Goal: Task Accomplishment & Management: Manage account settings

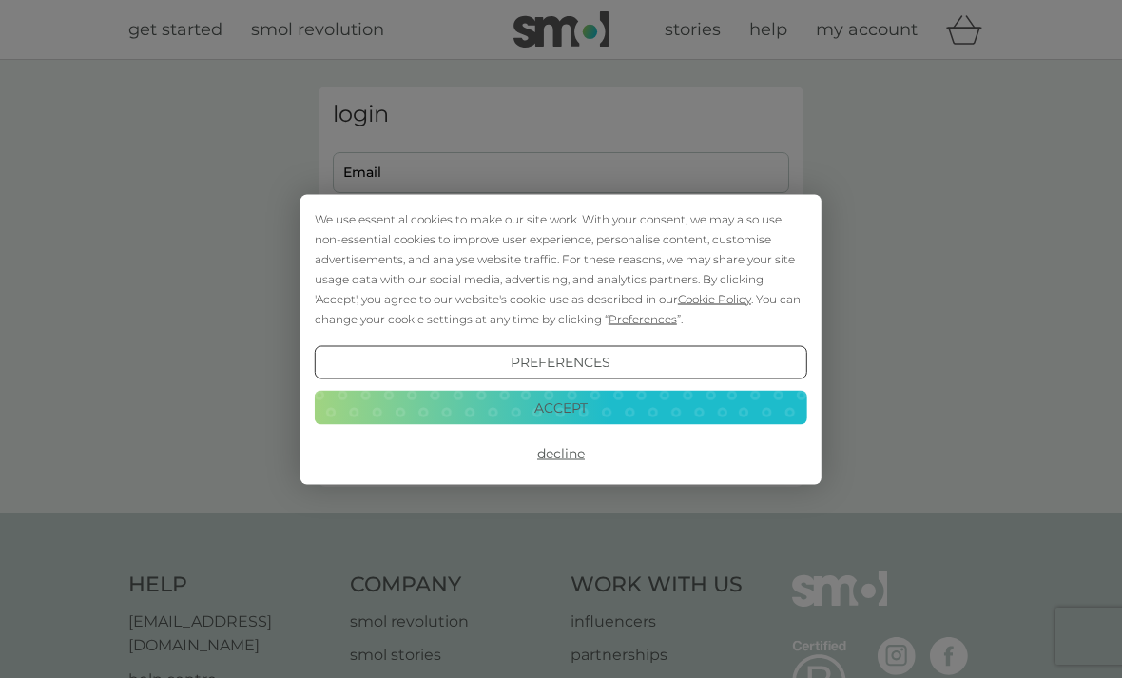
click at [641, 410] on button "Accept" at bounding box center [561, 408] width 493 height 34
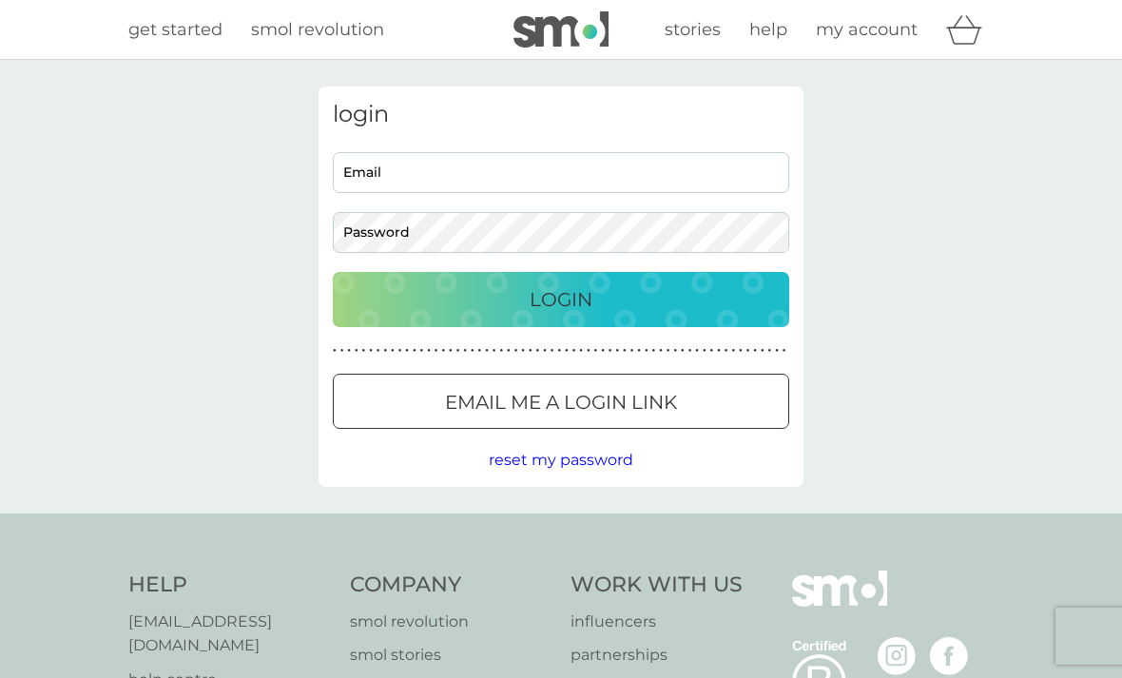
click at [580, 163] on input "Email" at bounding box center [561, 172] width 457 height 41
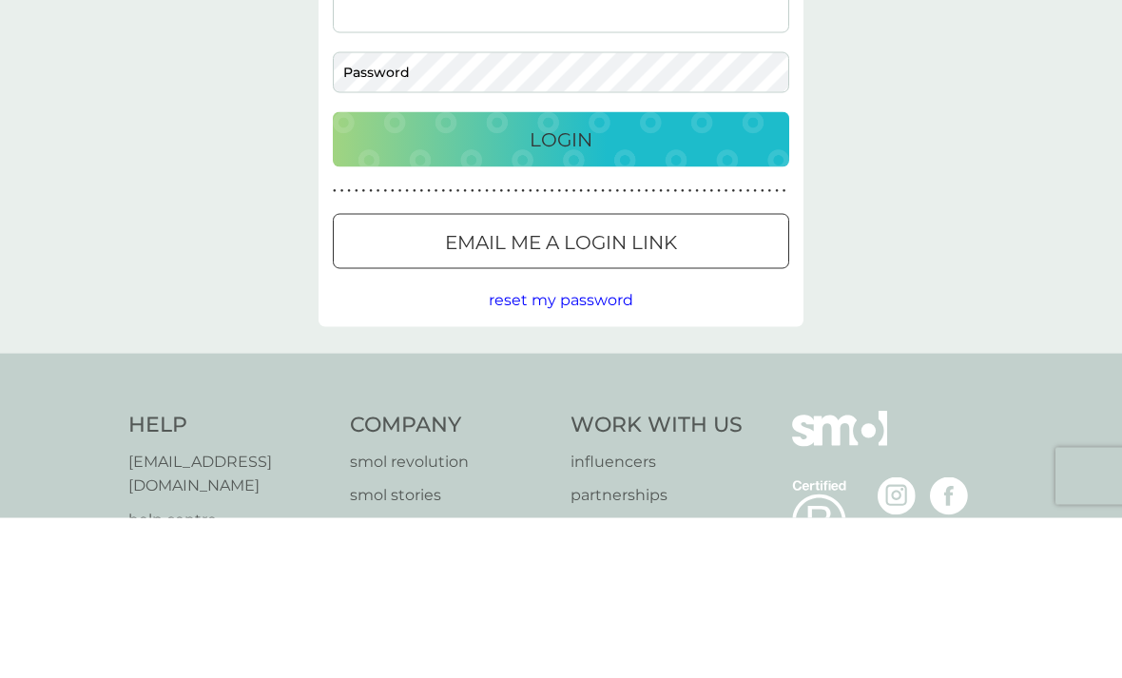
click at [643, 387] on p "Email me a login link" at bounding box center [561, 402] width 232 height 30
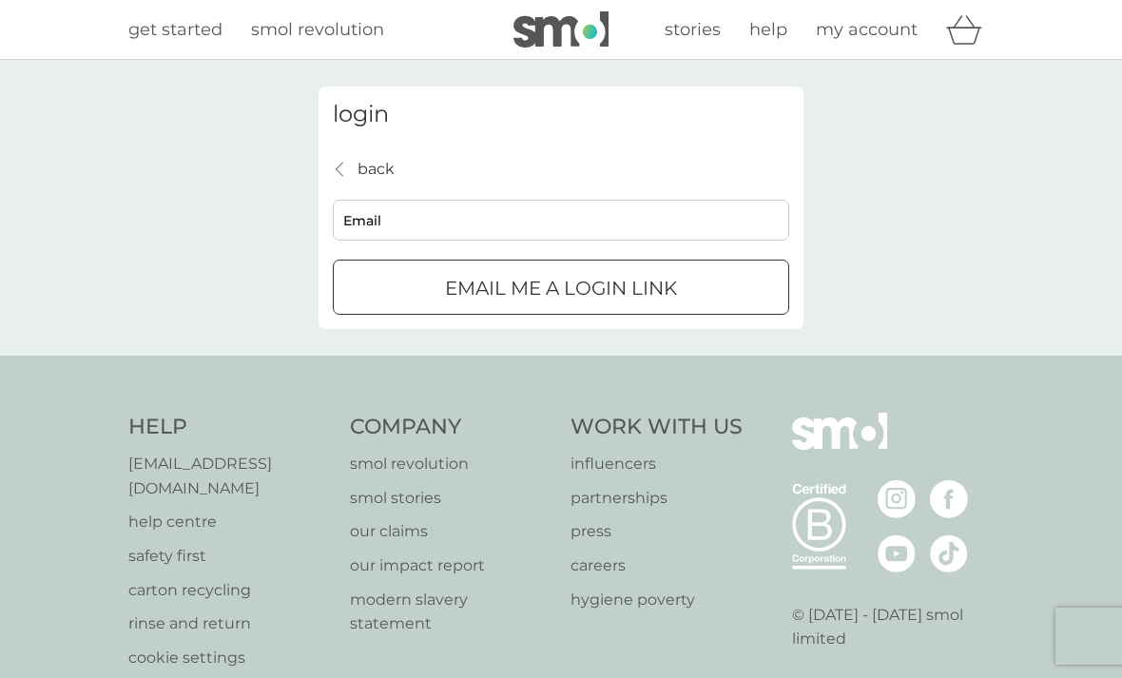
click at [684, 219] on input "Email" at bounding box center [561, 220] width 457 height 41
type input "[PERSON_NAME][EMAIL_ADDRESS][DOMAIN_NAME]"
click at [700, 296] on div "Email me a login link" at bounding box center [561, 288] width 455 height 30
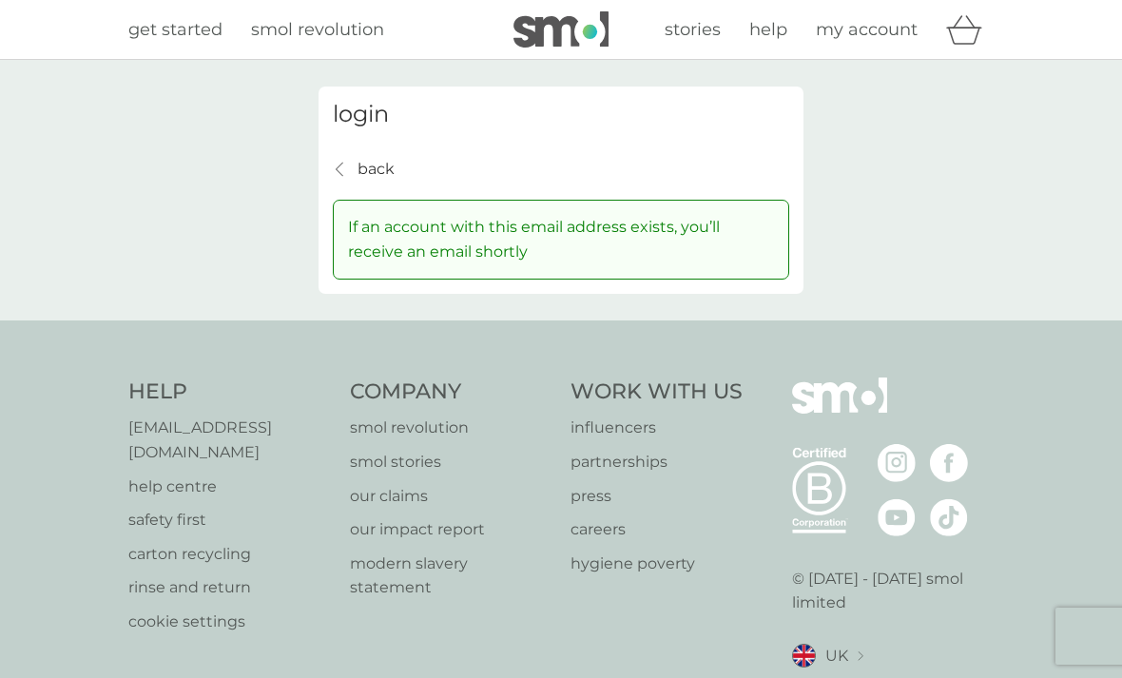
scroll to position [5, 0]
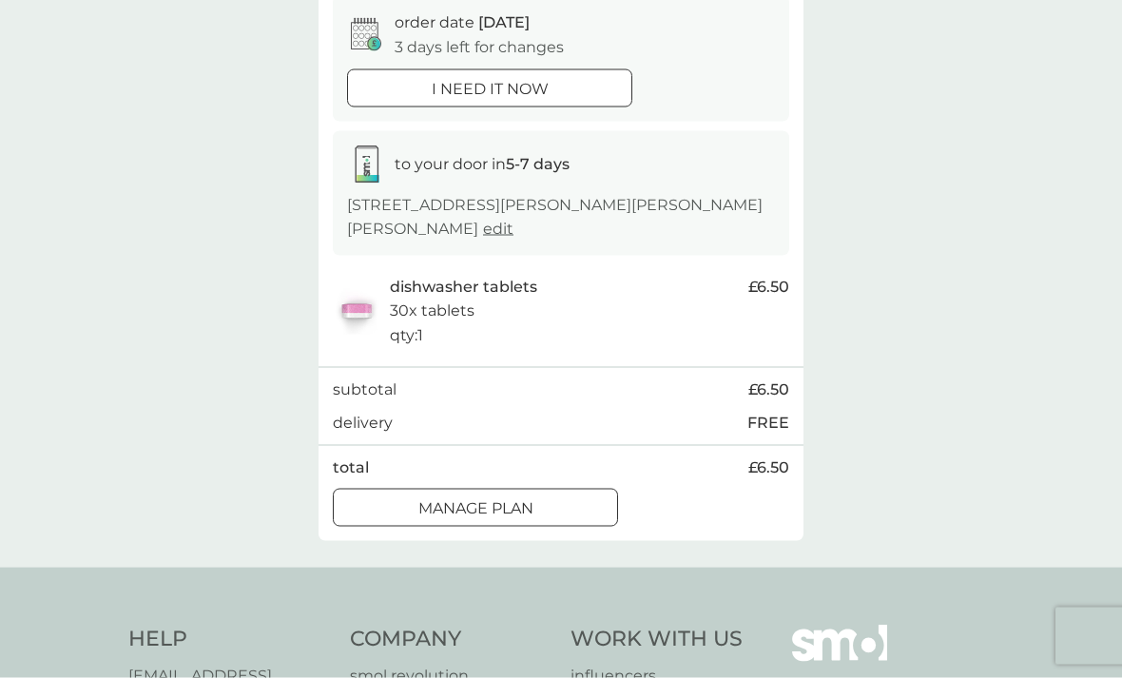
scroll to position [181, 0]
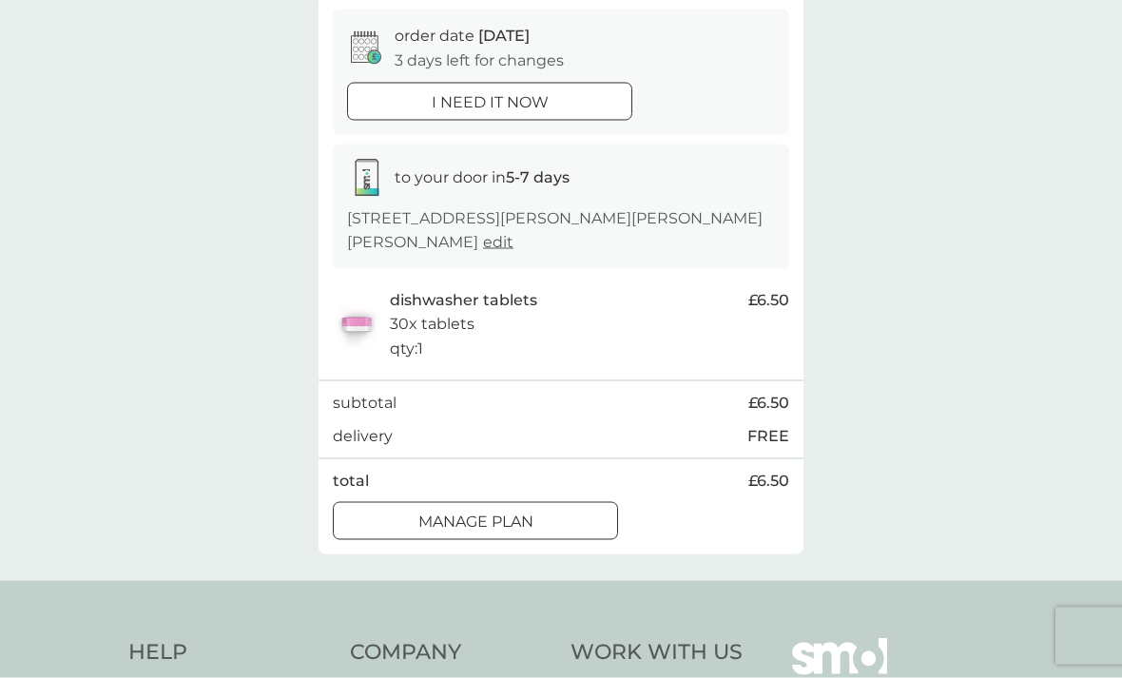
click at [563, 515] on div "Manage plan" at bounding box center [475, 522] width 283 height 25
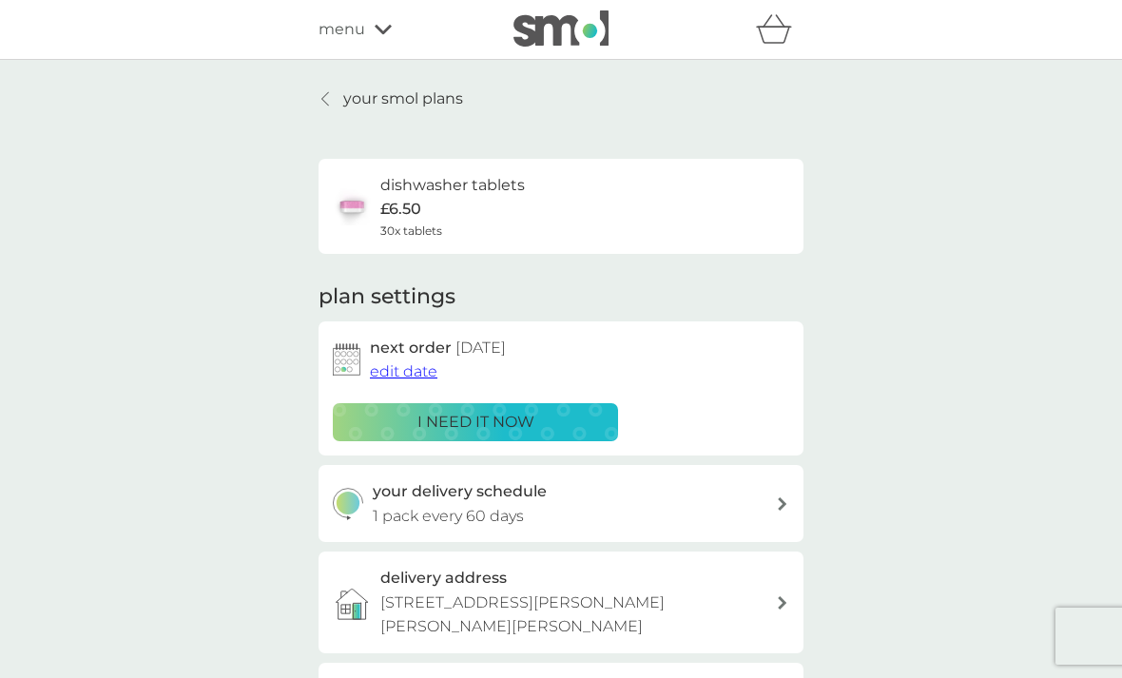
click at [425, 371] on span "edit date" at bounding box center [404, 371] width 68 height 18
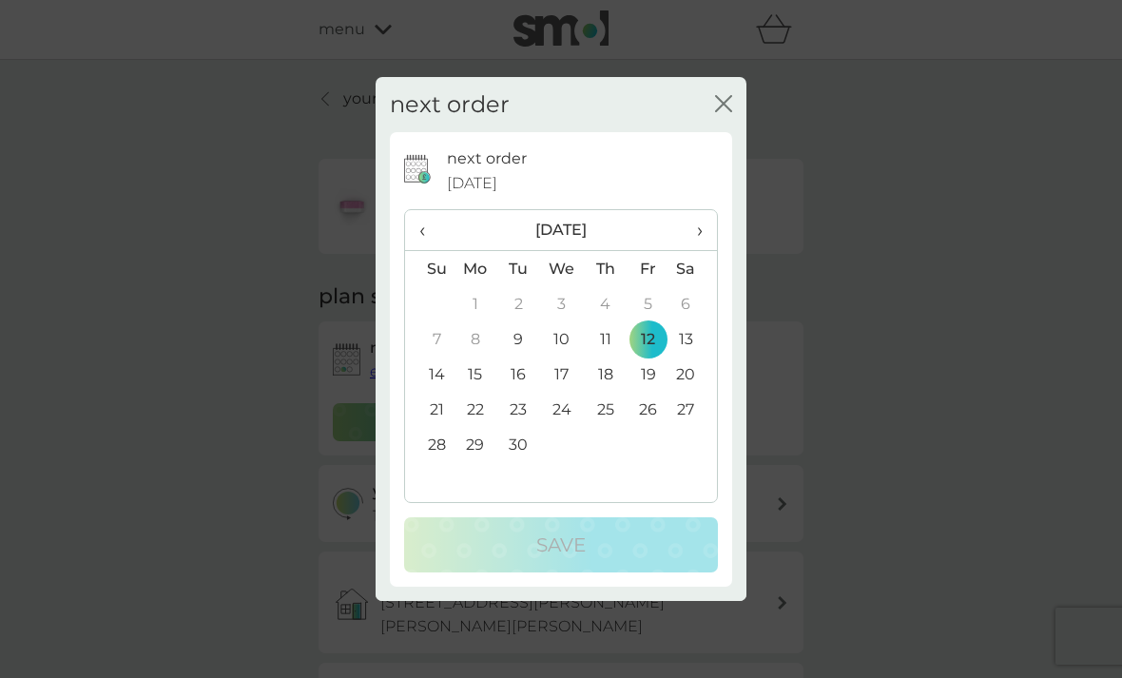
click at [652, 372] on td "19" at bounding box center [648, 374] width 43 height 35
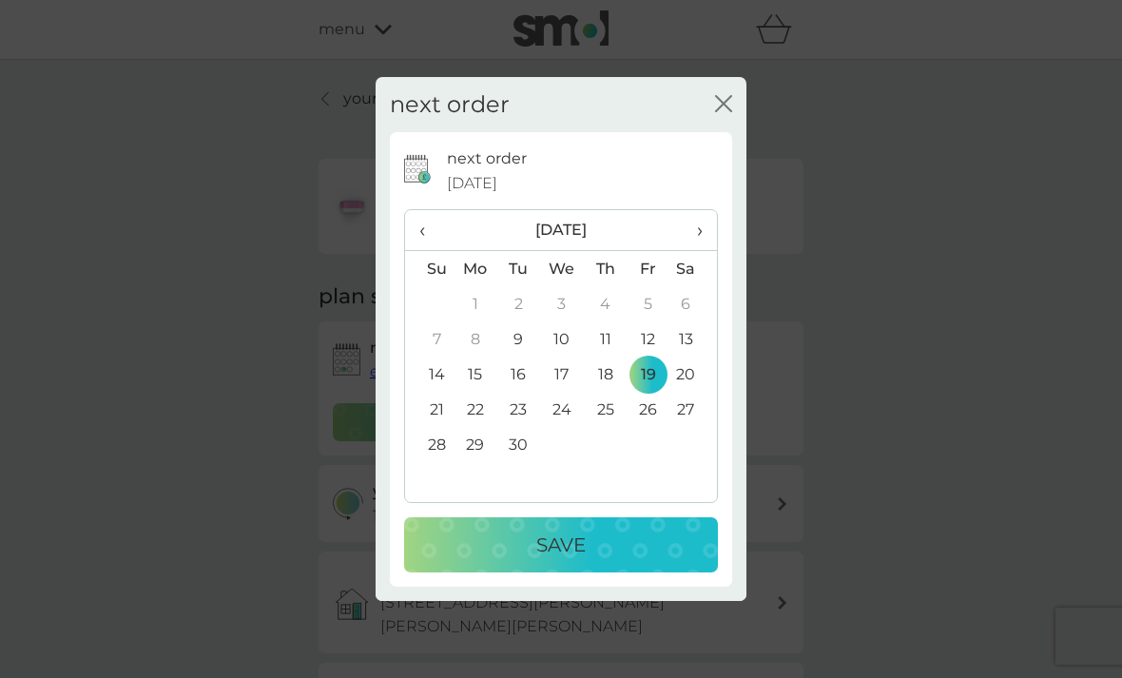
click at [639, 541] on div "Save" at bounding box center [561, 545] width 276 height 30
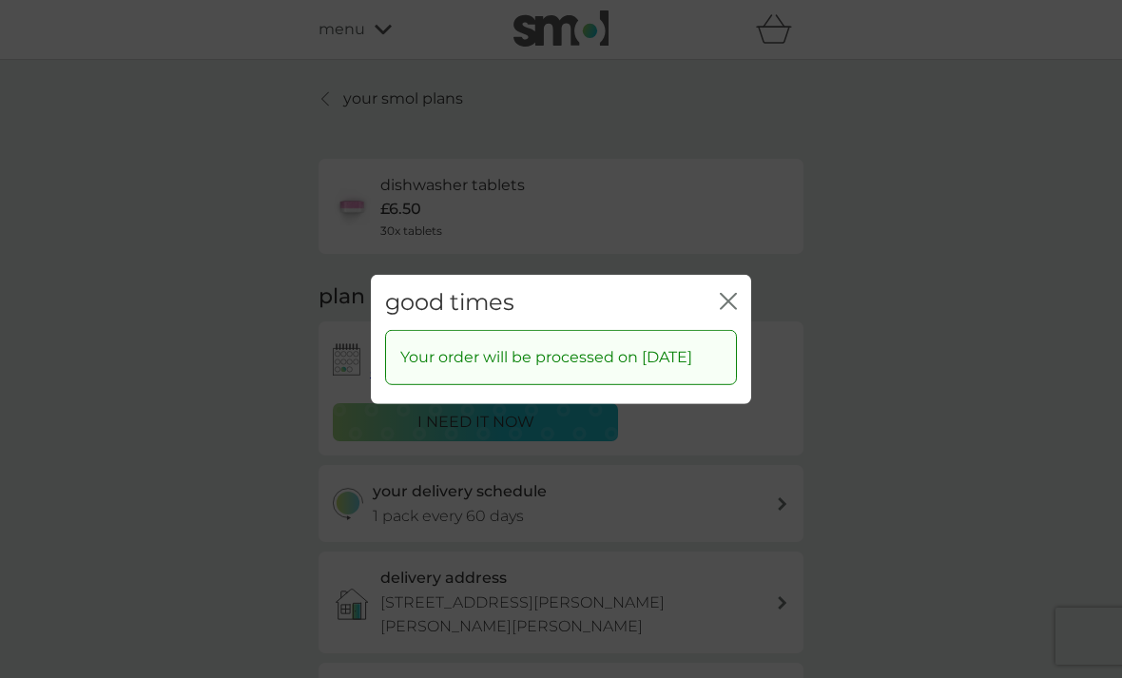
click at [729, 292] on icon "close" at bounding box center [728, 300] width 17 height 17
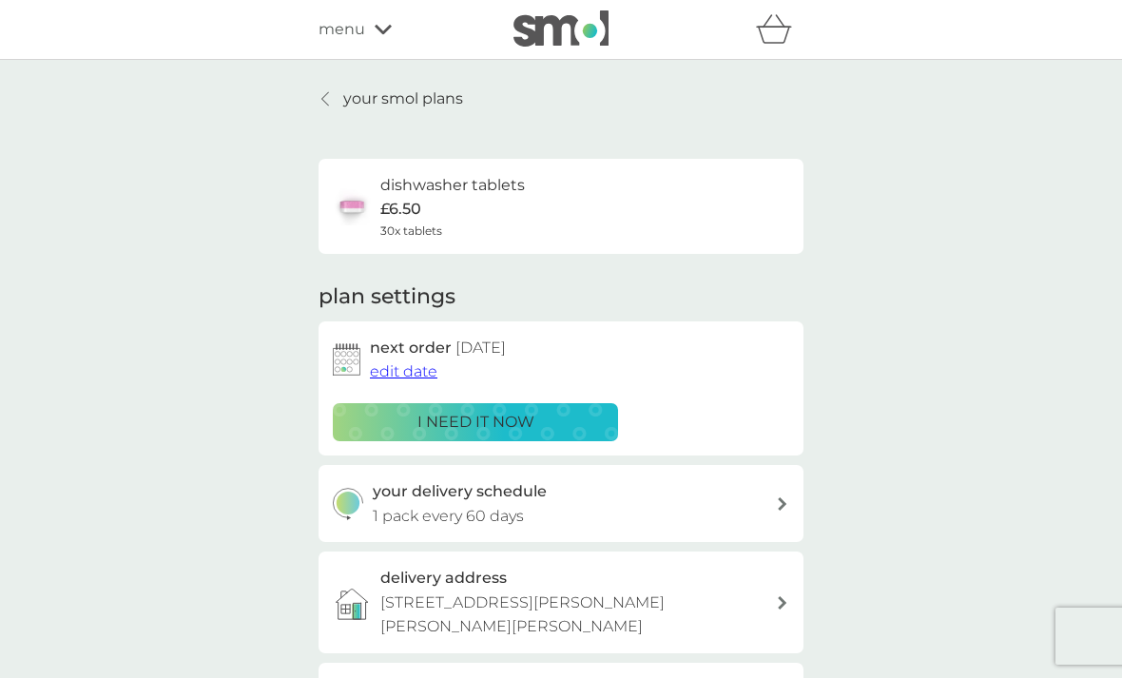
click at [395, 105] on p "your smol plans" at bounding box center [403, 99] width 120 height 25
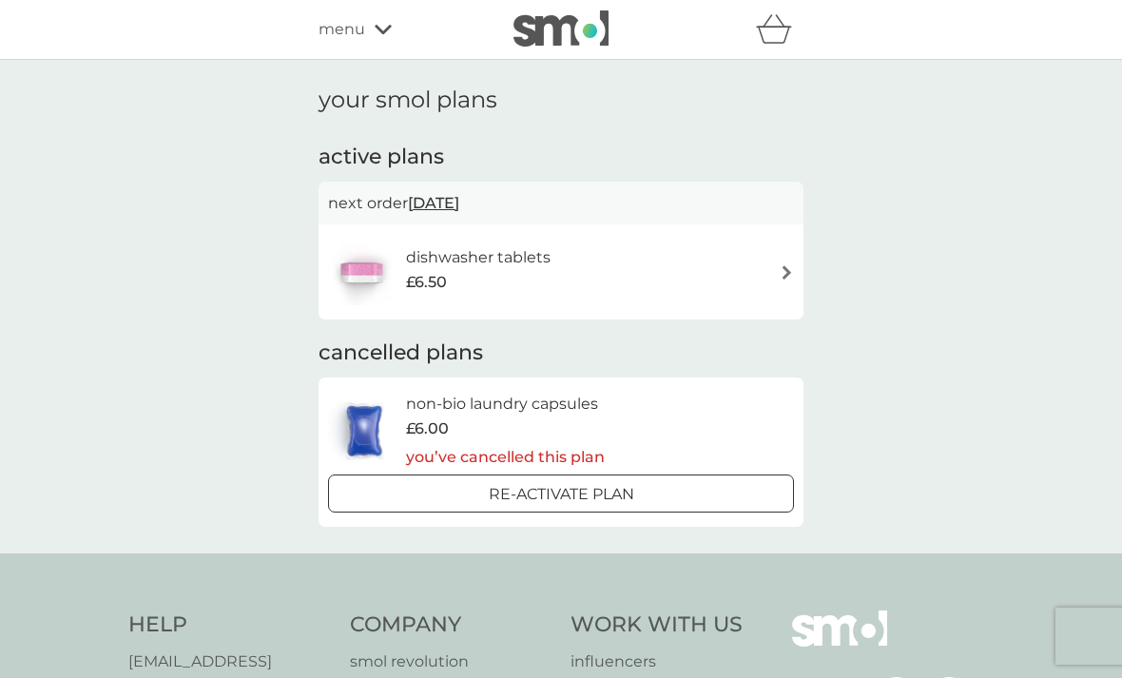
click at [555, 402] on h6 "non-bio laundry capsules" at bounding box center [505, 404] width 199 height 25
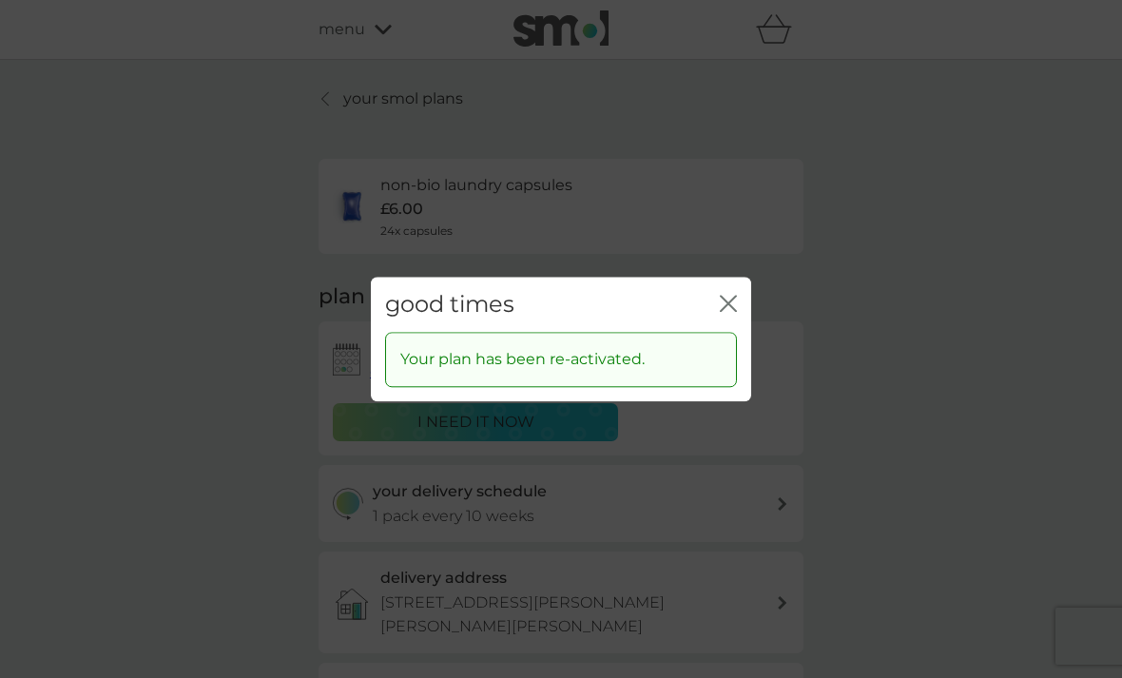
click at [731, 298] on icon "close" at bounding box center [728, 303] width 17 height 17
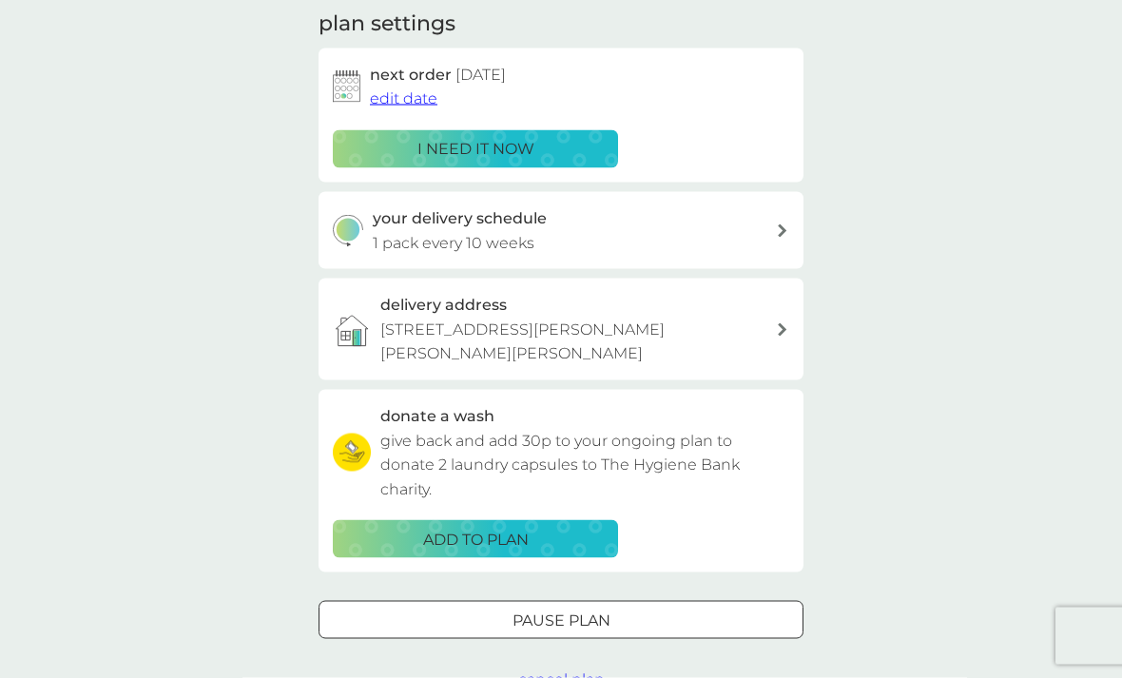
scroll to position [274, 0]
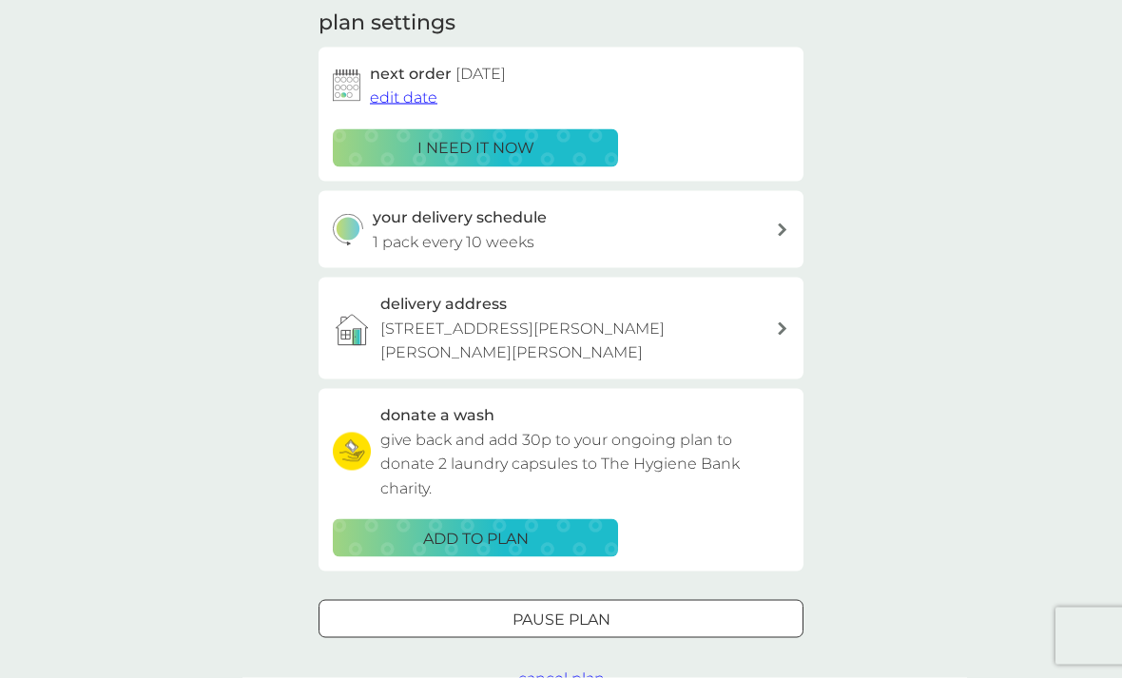
click at [571, 670] on span "cancel plan" at bounding box center [561, 679] width 87 height 18
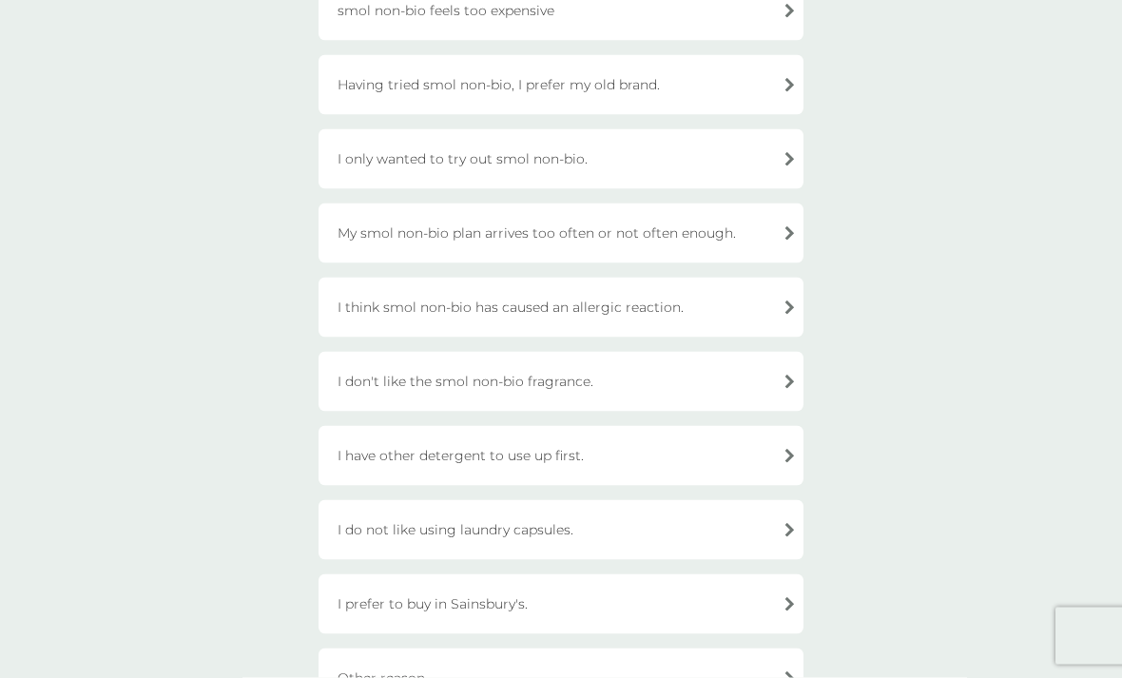
scroll to position [366, 0]
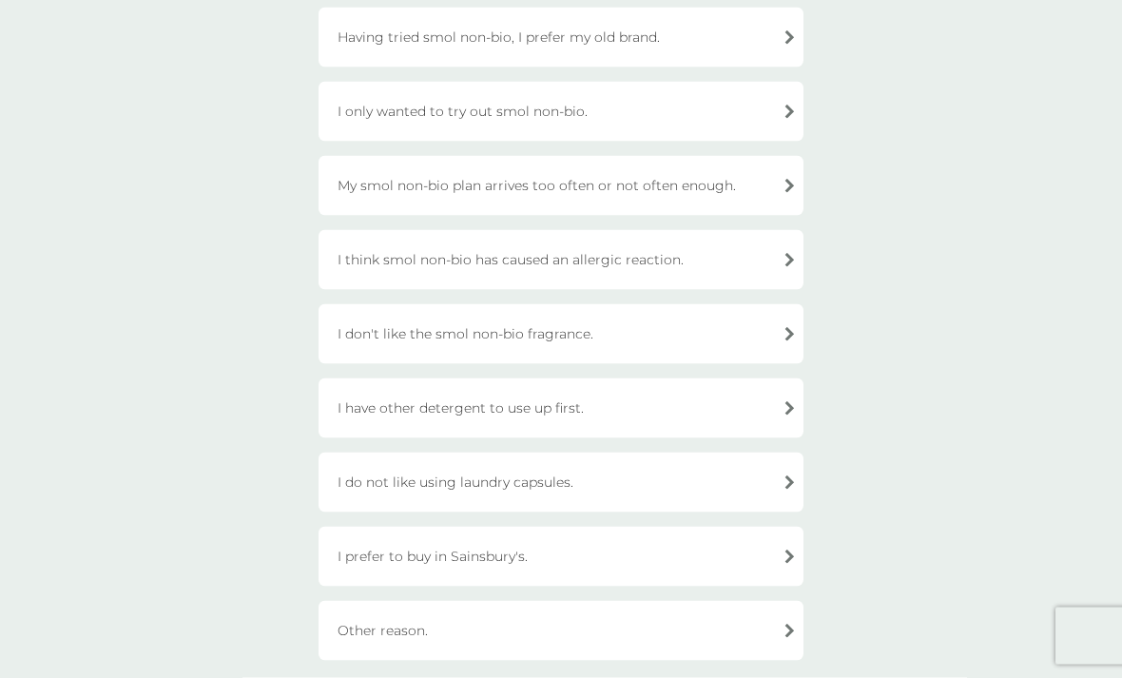
click at [691, 399] on div "I have other detergent to use up first." at bounding box center [561, 409] width 485 height 60
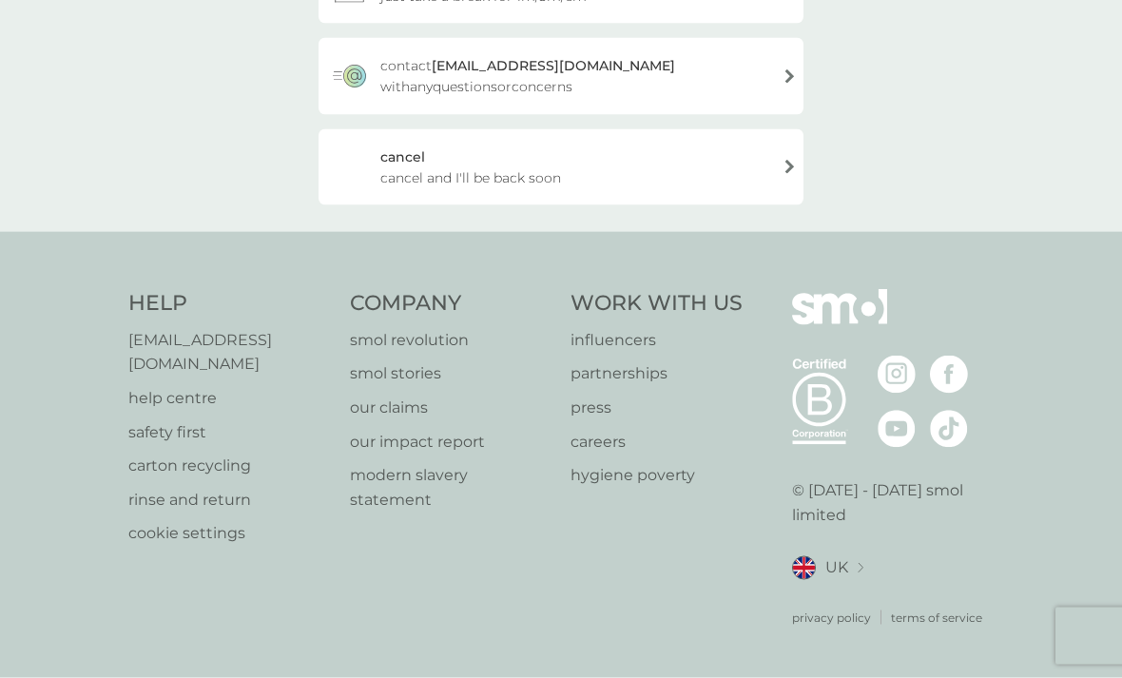
scroll to position [284, 0]
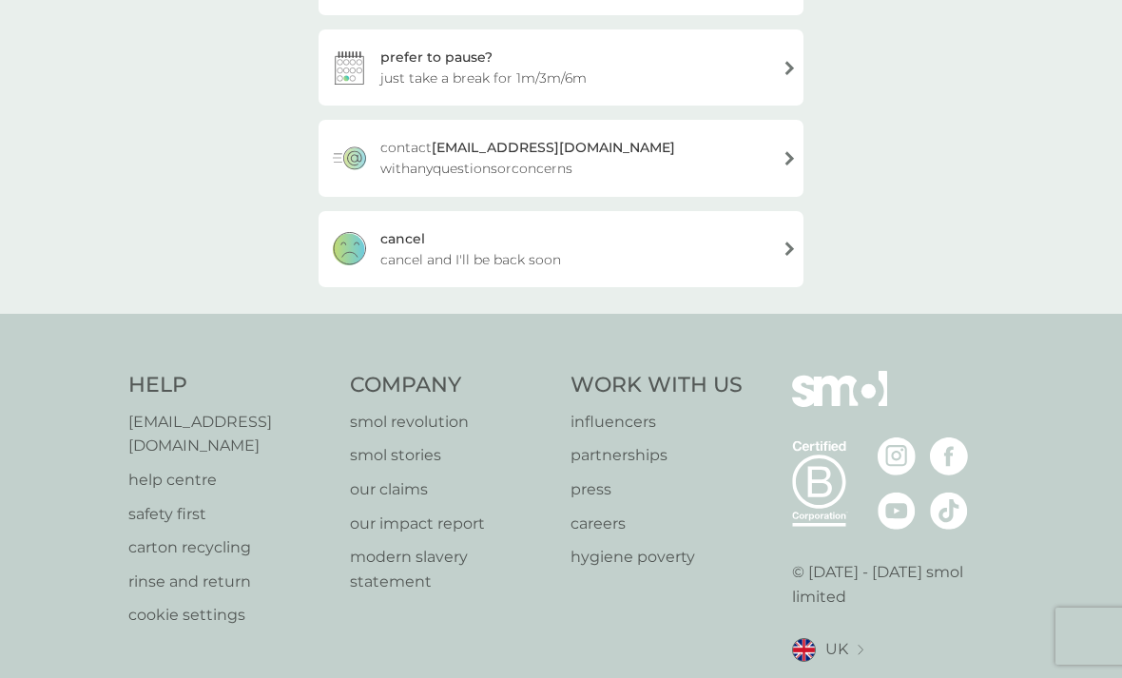
click at [738, 245] on div "cancel cancel and I'll be back soon" at bounding box center [561, 249] width 485 height 76
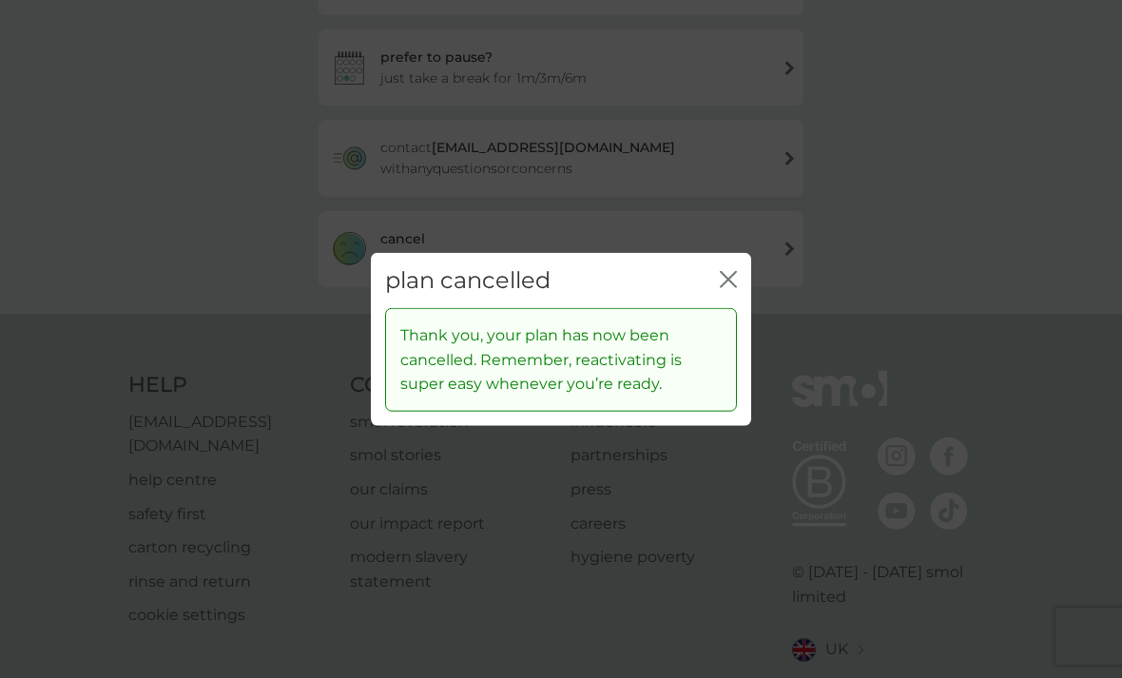
click at [733, 287] on icon "close" at bounding box center [728, 278] width 17 height 17
